Goal: Navigation & Orientation: Find specific page/section

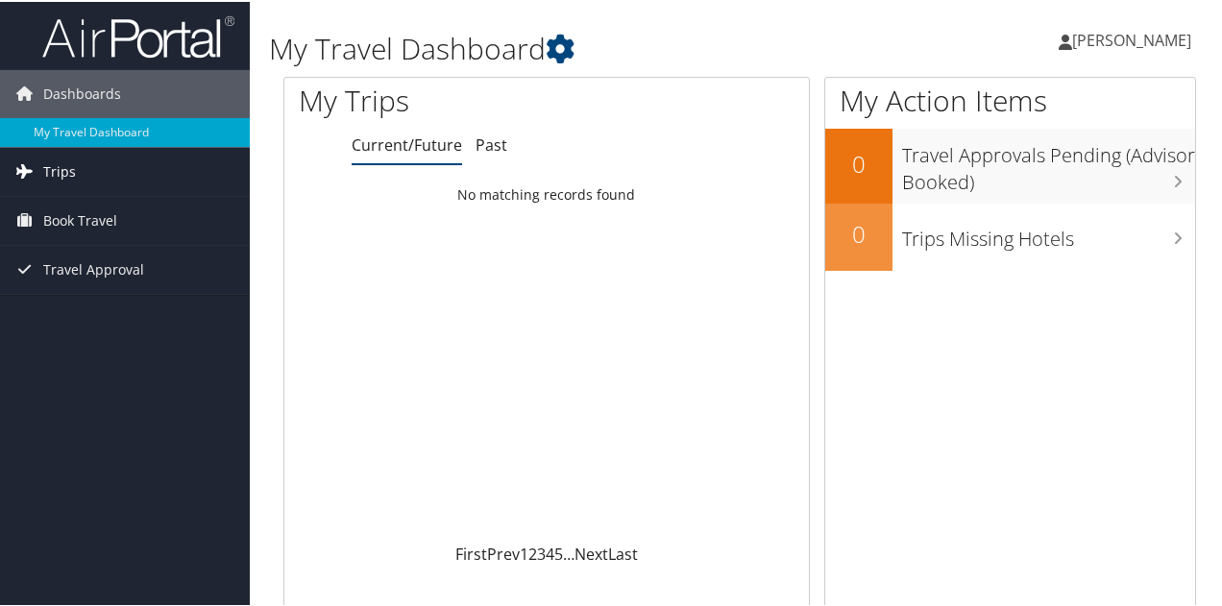
click at [154, 178] on link "Trips" at bounding box center [125, 170] width 250 height 48
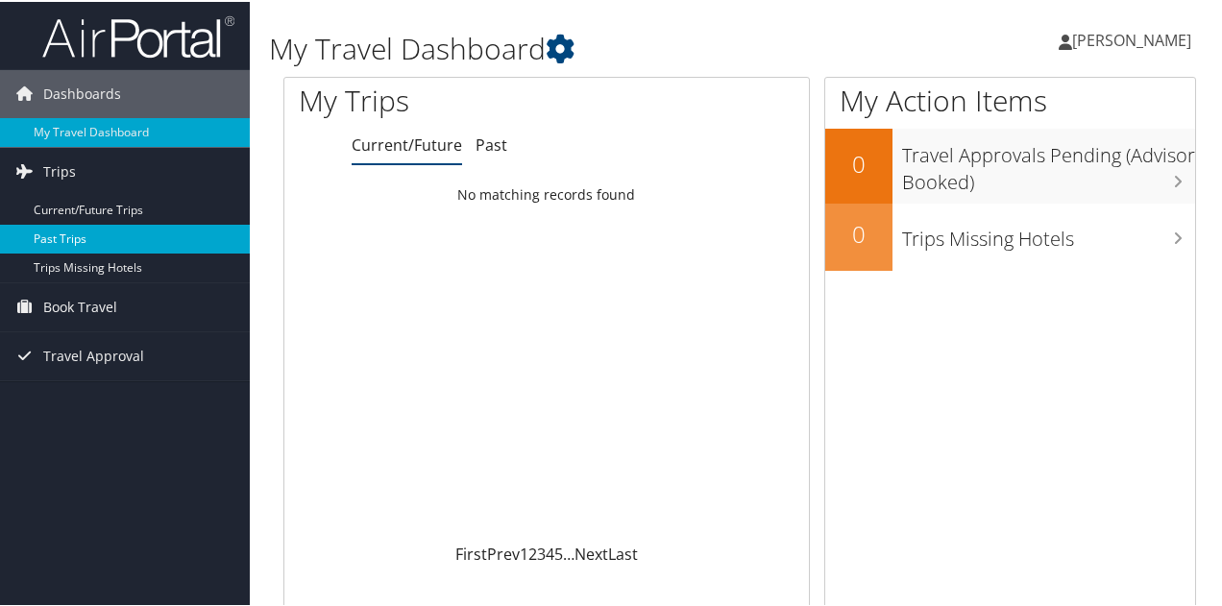
click at [77, 241] on link "Past Trips" at bounding box center [125, 237] width 250 height 29
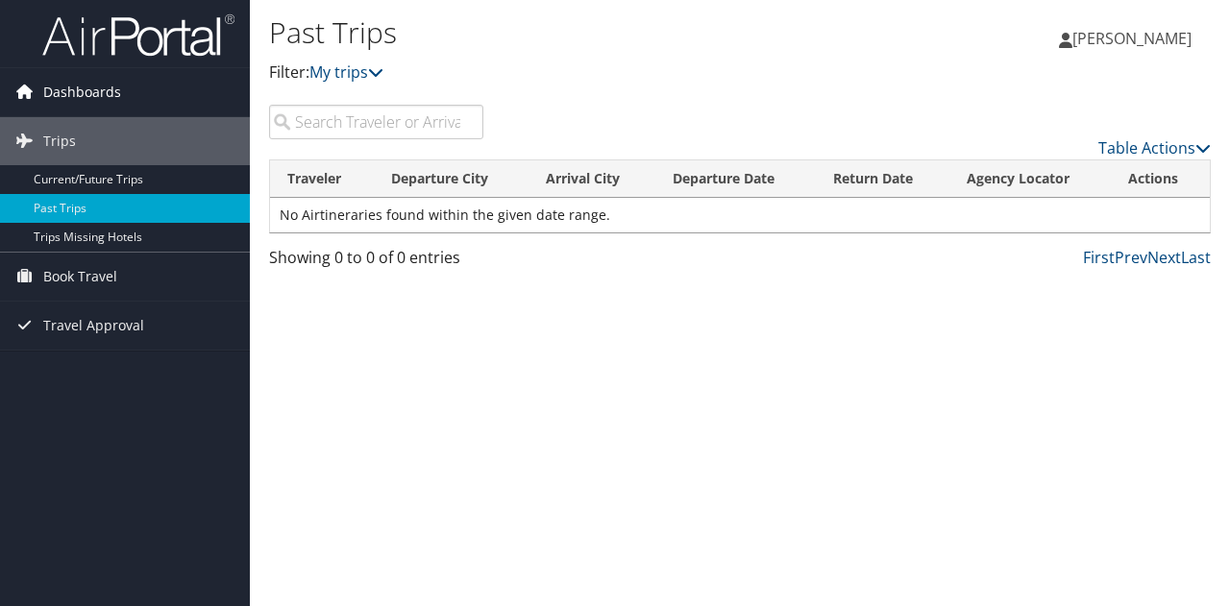
click at [88, 85] on span "Dashboards" at bounding box center [82, 92] width 78 height 48
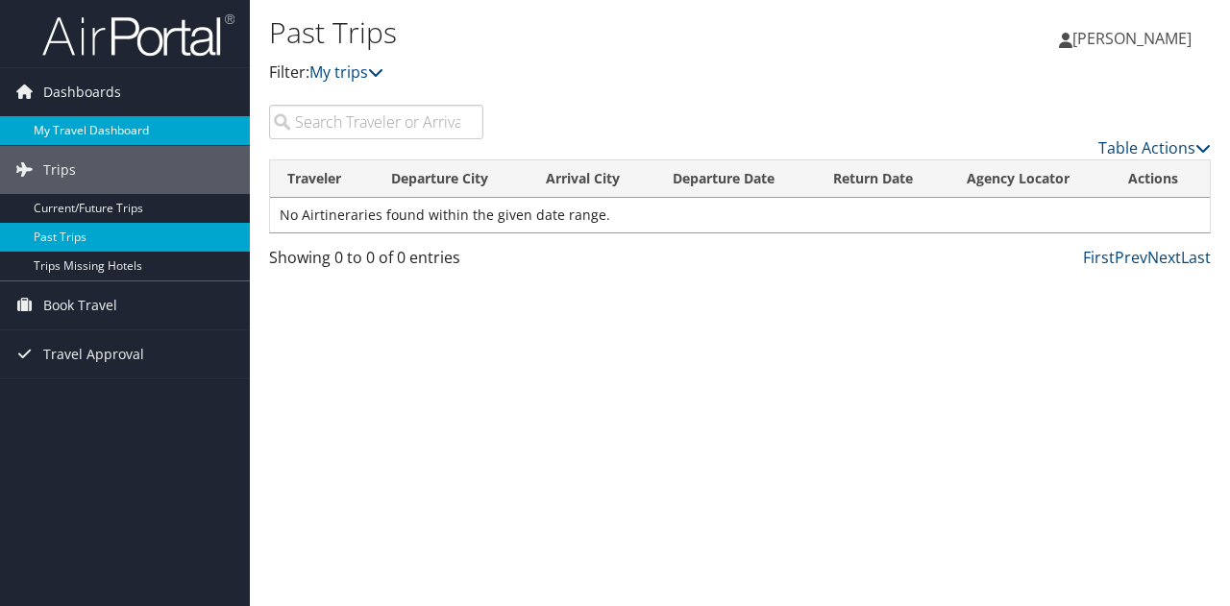
click at [86, 132] on link "My Travel Dashboard" at bounding box center [125, 130] width 250 height 29
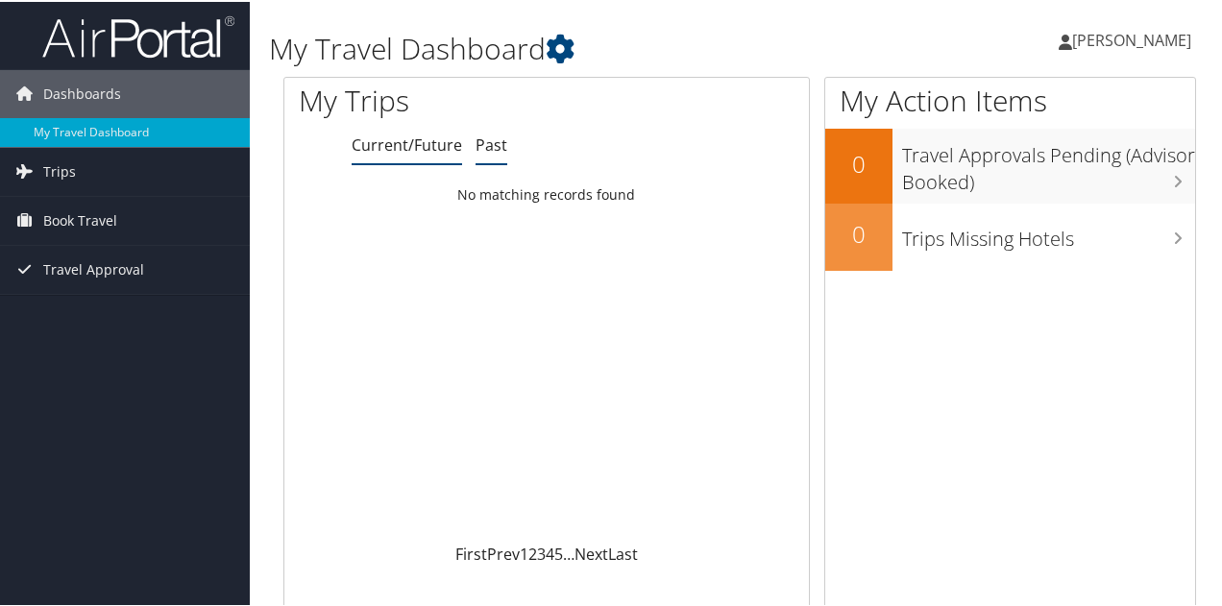
click at [482, 153] on link "Past" at bounding box center [491, 143] width 32 height 21
click at [80, 223] on span "Book Travel" at bounding box center [80, 219] width 74 height 48
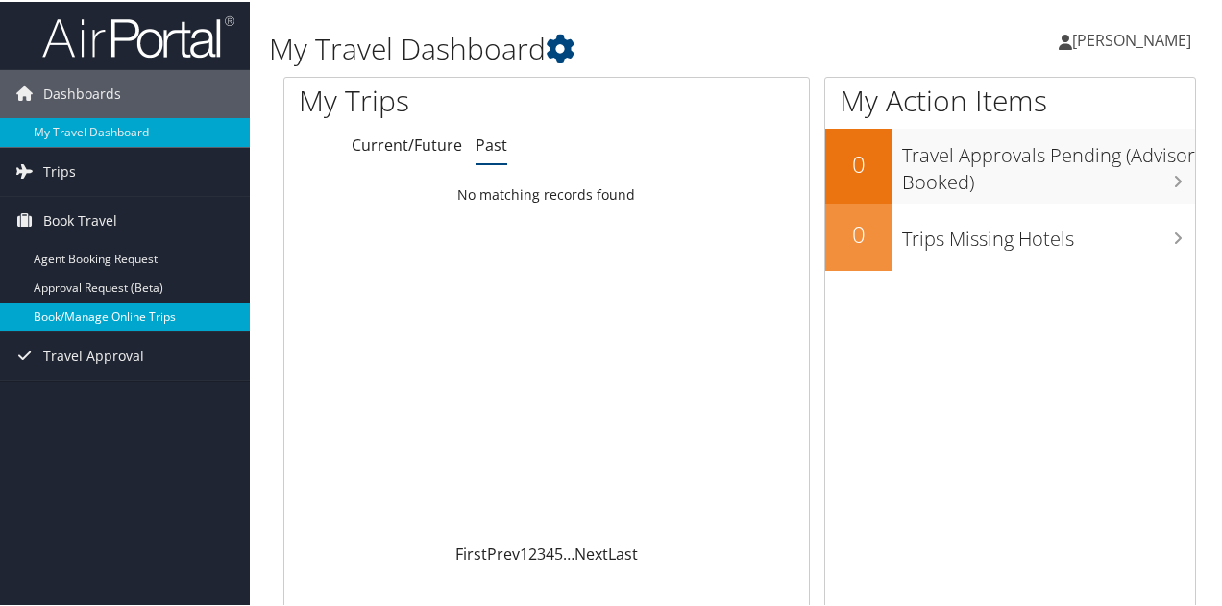
click at [90, 317] on link "Book/Manage Online Trips" at bounding box center [125, 315] width 250 height 29
